Goal: Navigation & Orientation: Find specific page/section

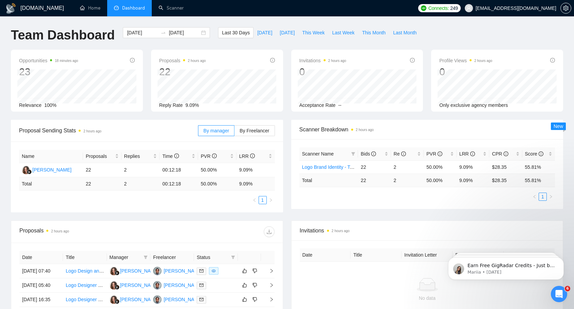
click at [329, 5] on ul "Home Dashboard Scanner" at bounding box center [243, 8] width 344 height 16
